Goal: Task Accomplishment & Management: Use online tool/utility

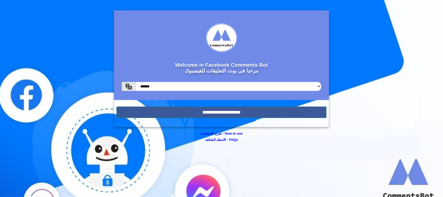
click at [255, 112] on input "**********" at bounding box center [221, 111] width 210 height 11
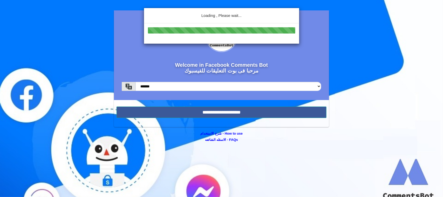
click at [308, 135] on div "Loading , Please wait..." at bounding box center [221, 98] width 443 height 197
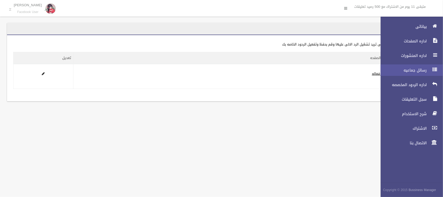
click at [420, 69] on span "رسائل جماعيه" at bounding box center [402, 69] width 52 height 5
